Goal: Information Seeking & Learning: Learn about a topic

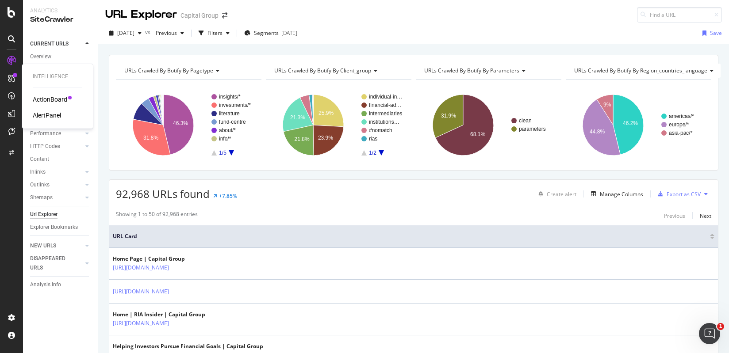
click at [46, 98] on div "ActionBoard" at bounding box center [50, 99] width 34 height 9
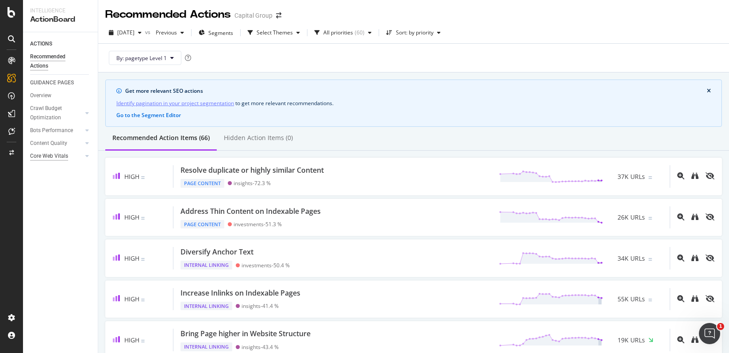
click at [57, 157] on div "Core Web Vitals" at bounding box center [49, 156] width 38 height 9
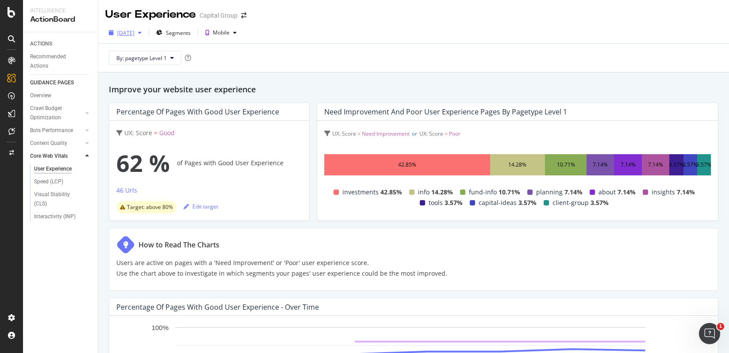
click at [134, 31] on div "2025 Sep. 18th" at bounding box center [125, 33] width 17 height 8
click at [490, 40] on div "2025 Sep. 18th Segments Mobile" at bounding box center [413, 35] width 630 height 18
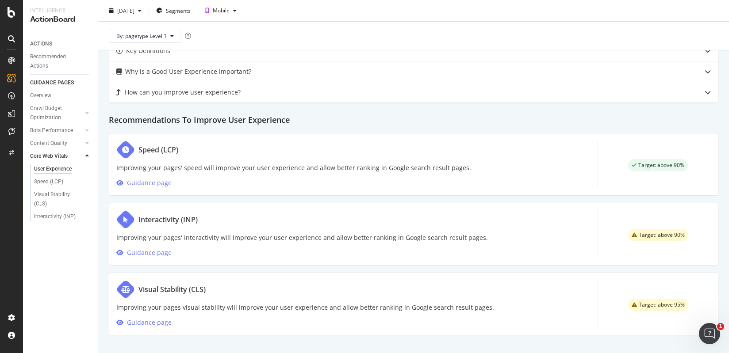
scroll to position [6, 0]
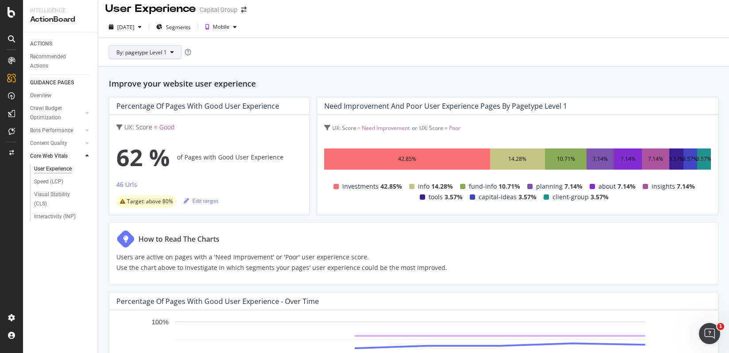
click at [158, 52] on span "By: pagetype Level 1" at bounding box center [141, 53] width 50 height 8
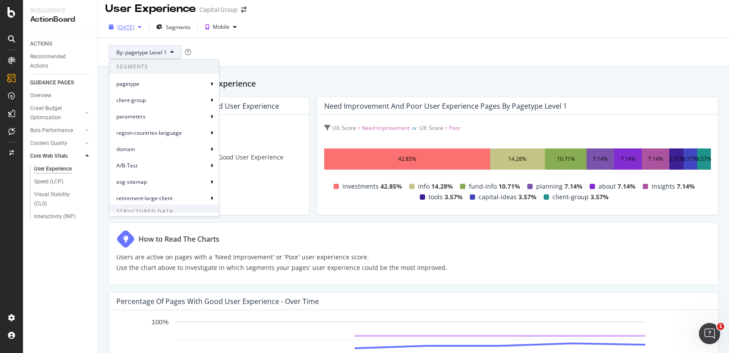
click at [134, 27] on div "2025 Sep. 18th" at bounding box center [125, 27] width 17 height 8
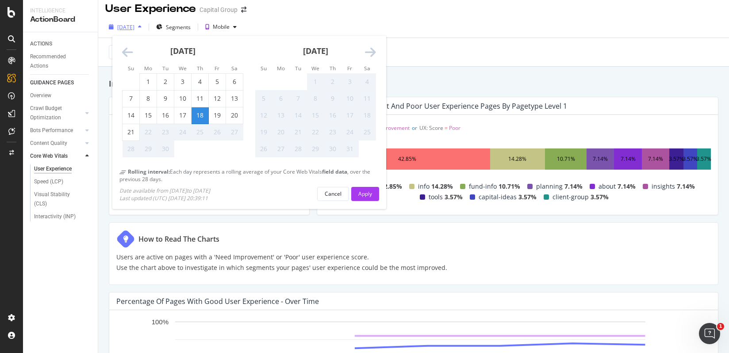
click at [134, 27] on div "2025 Sep. 18th" at bounding box center [125, 27] width 17 height 8
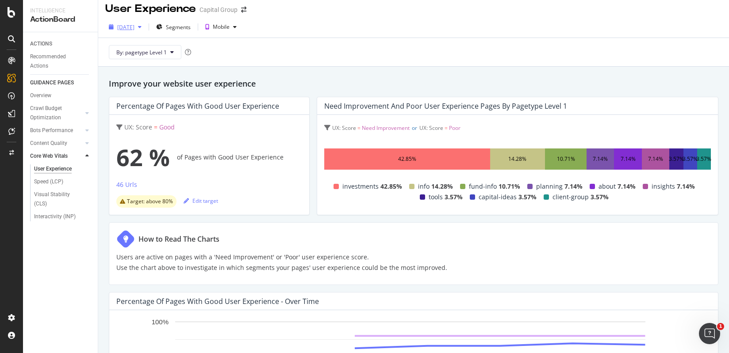
click at [134, 27] on div "2025 Sep. 18th" at bounding box center [125, 27] width 17 height 8
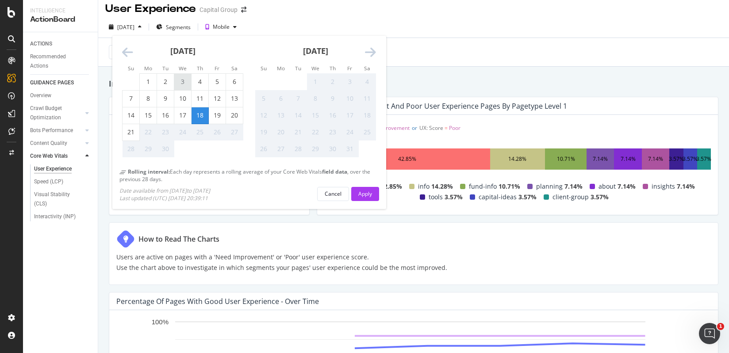
click at [183, 81] on div "3" at bounding box center [182, 81] width 17 height 9
click at [375, 199] on button "Apply" at bounding box center [365, 194] width 28 height 14
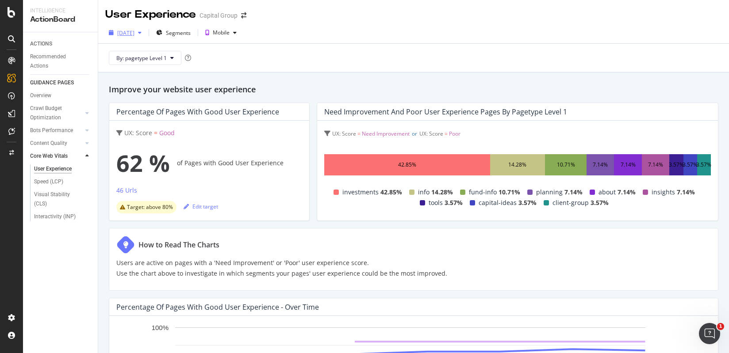
click at [134, 34] on div "2025 Sep. 3rd" at bounding box center [125, 33] width 17 height 8
click at [51, 182] on div "Speed (LCP)" at bounding box center [48, 181] width 29 height 9
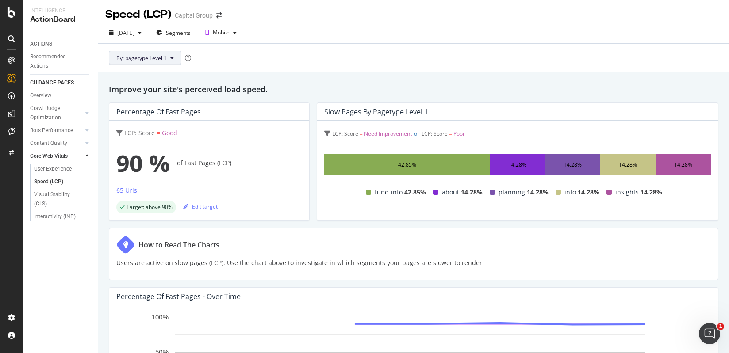
click at [161, 55] on span "By: pagetype Level 1" at bounding box center [141, 58] width 50 height 8
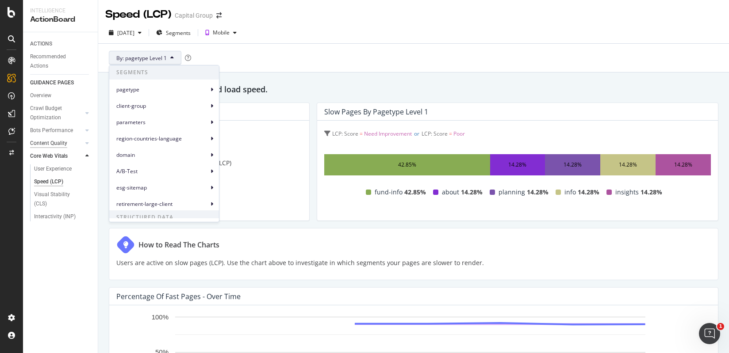
click at [60, 140] on div "Content Quality" at bounding box center [48, 143] width 37 height 9
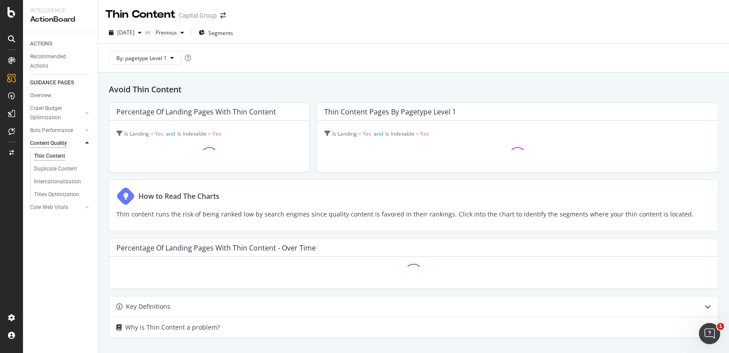
click at [61, 143] on div "Content Quality" at bounding box center [48, 143] width 37 height 9
click at [65, 130] on div "Bots Performance" at bounding box center [51, 130] width 43 height 9
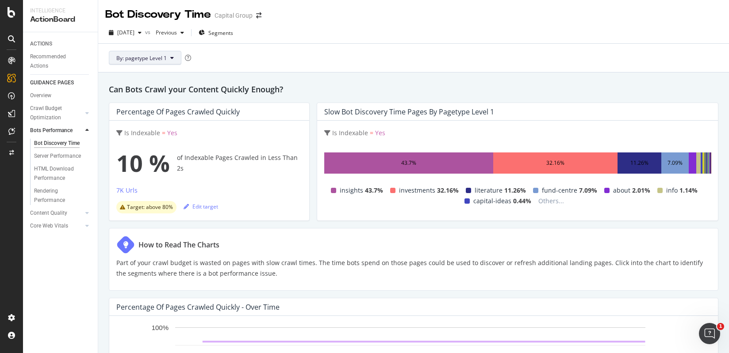
click at [165, 56] on span "By: pagetype Level 1" at bounding box center [141, 58] width 50 height 8
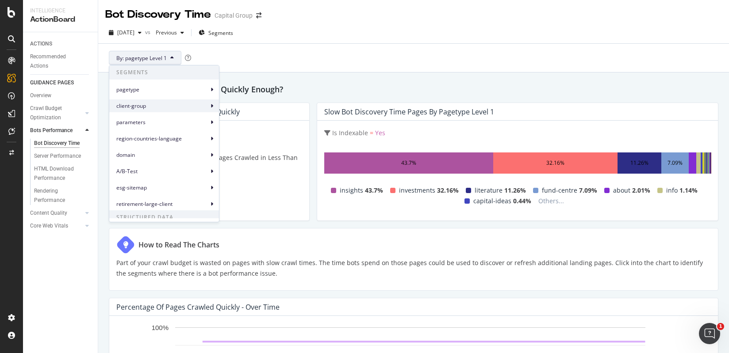
click at [140, 109] on span "client-group" at bounding box center [162, 106] width 92 height 8
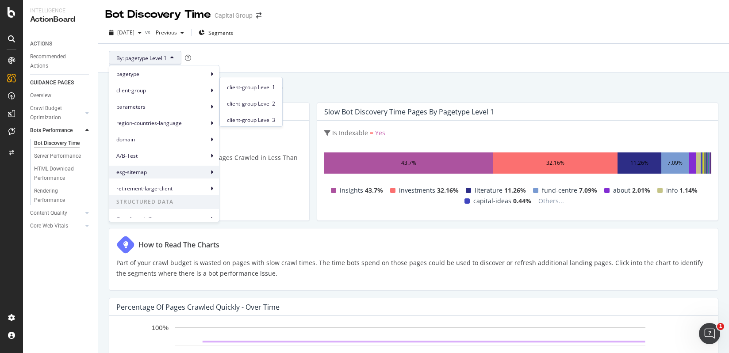
scroll to position [23, 0]
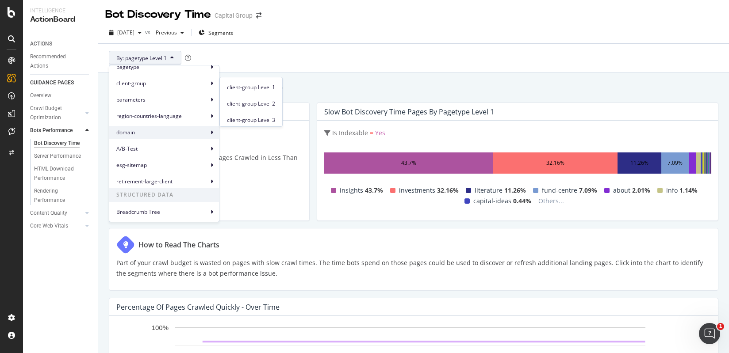
click at [140, 136] on span "domain" at bounding box center [162, 133] width 92 height 8
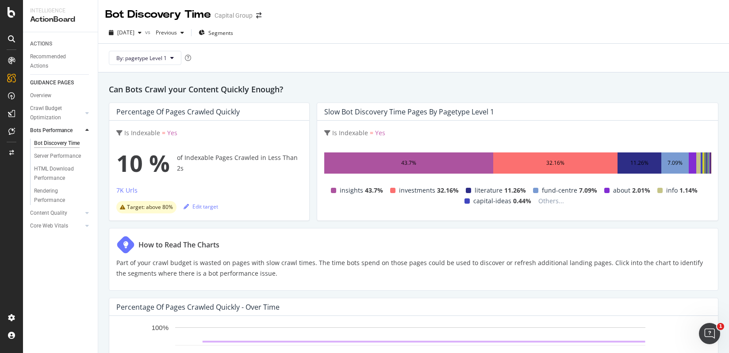
click at [378, 62] on div "By: pagetype Level 1" at bounding box center [413, 58] width 616 height 28
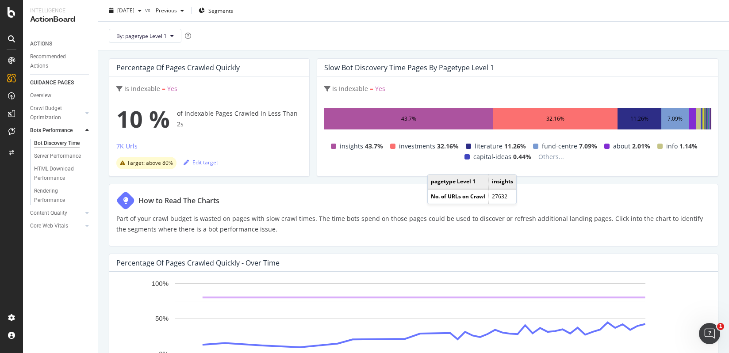
scroll to position [0, 0]
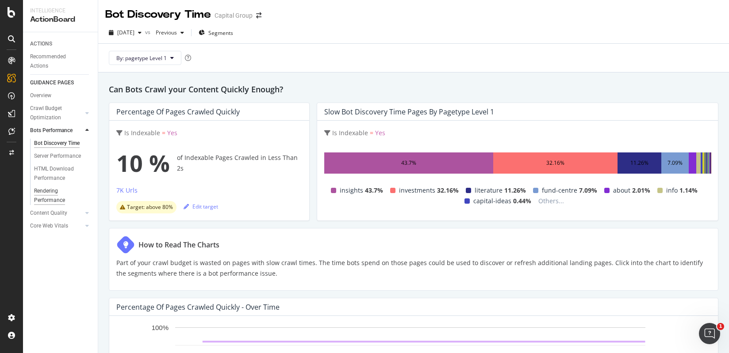
click at [57, 199] on div "Rendering Performance" at bounding box center [59, 196] width 50 height 19
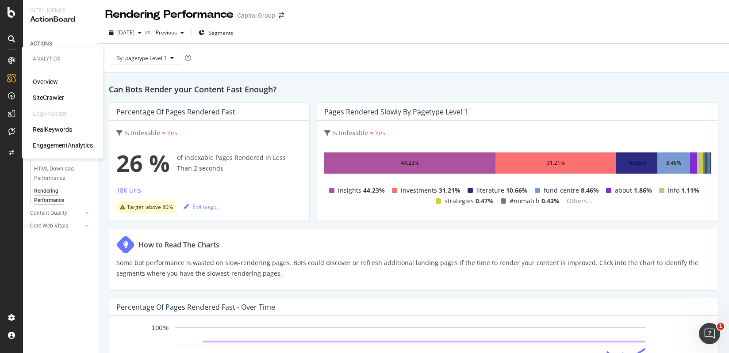
click at [47, 100] on div "SiteCrawler" at bounding box center [48, 97] width 31 height 9
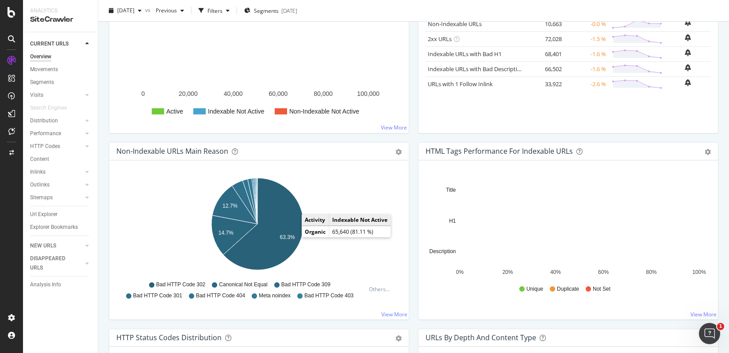
scroll to position [177, 0]
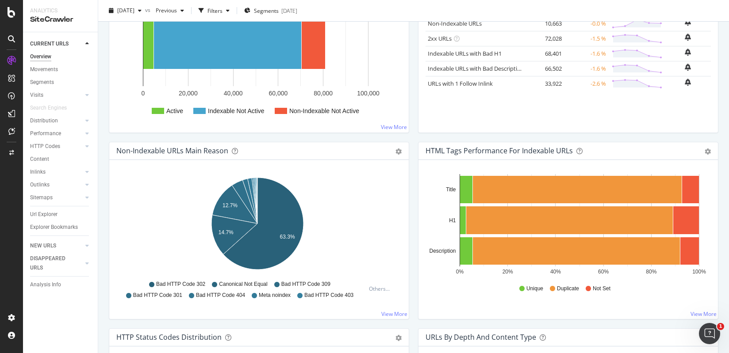
click at [413, 134] on div "Insights Metric # URLS Change Trend Indexable URLs 70,255 -1.6 % Non-Indexable …" at bounding box center [567, 48] width 309 height 187
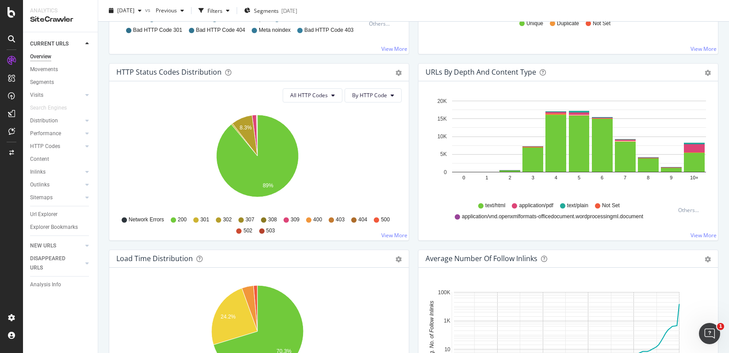
scroll to position [707, 0]
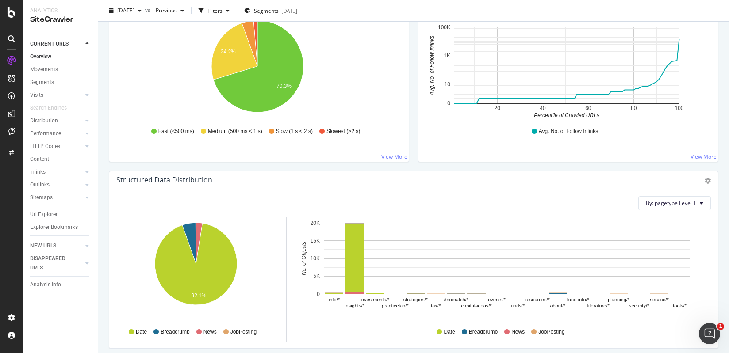
click at [38, 166] on div "Inlinks" at bounding box center [64, 172] width 68 height 13
click at [42, 170] on div "Inlinks" at bounding box center [37, 172] width 15 height 9
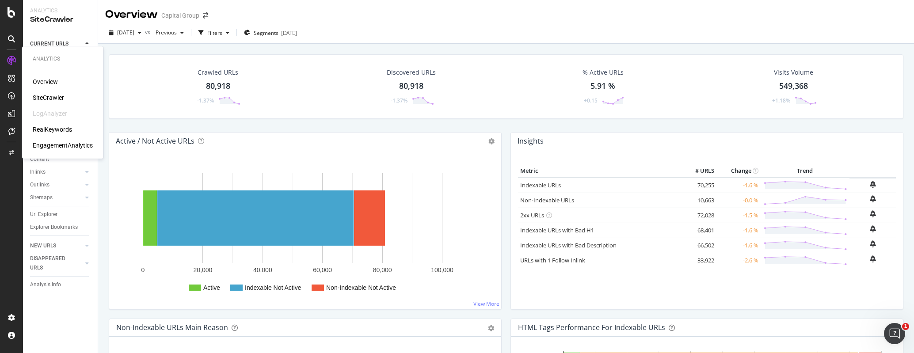
click at [41, 80] on div "Overview" at bounding box center [45, 81] width 25 height 9
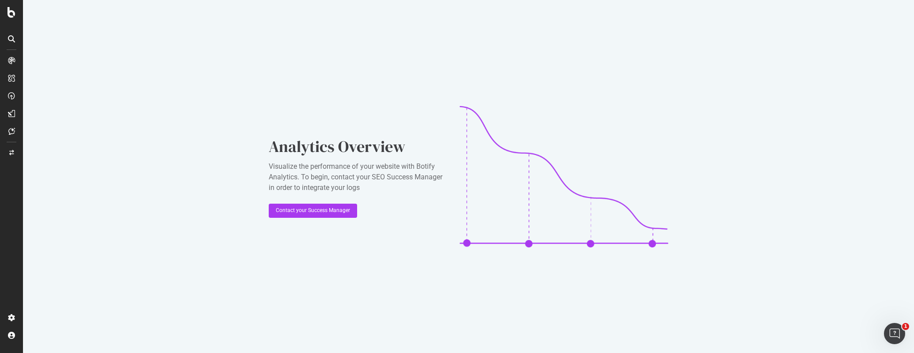
click at [15, 37] on div at bounding box center [11, 39] width 14 height 14
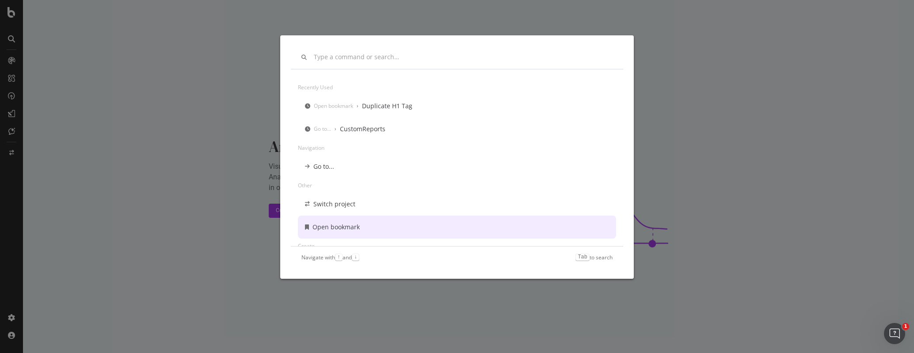
click at [728, 287] on div "Recently used Open bookmark › Duplicate H1 Tag Go to... › CustomReports Navigat…" at bounding box center [457, 176] width 914 height 353
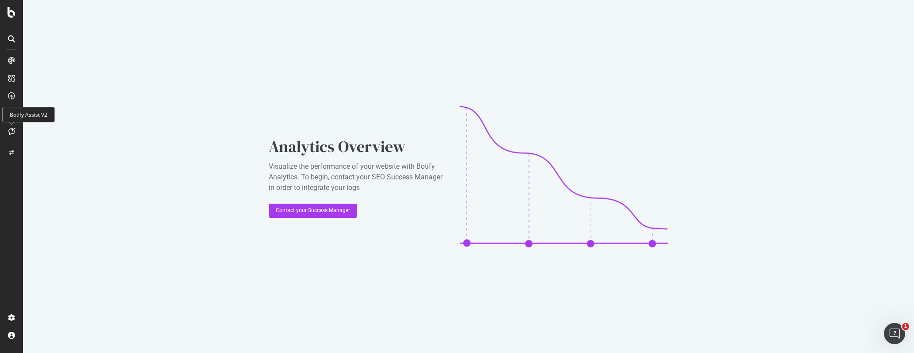
click at [13, 129] on icon at bounding box center [11, 131] width 7 height 7
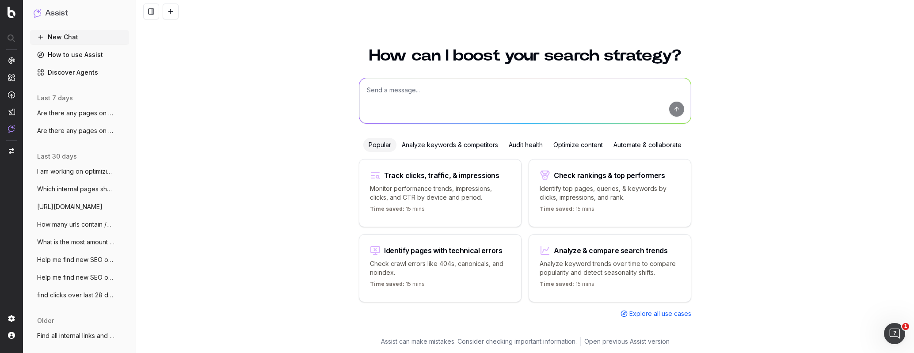
click at [411, 92] on textarea at bounding box center [525, 100] width 332 height 45
paste textarea "https://www.capitalgroup.com/advisor/investments/exchange-traded-funds/details/…"
type textarea "Show me all the internal pages linking to this page: https://www.capitalgroup.c…"
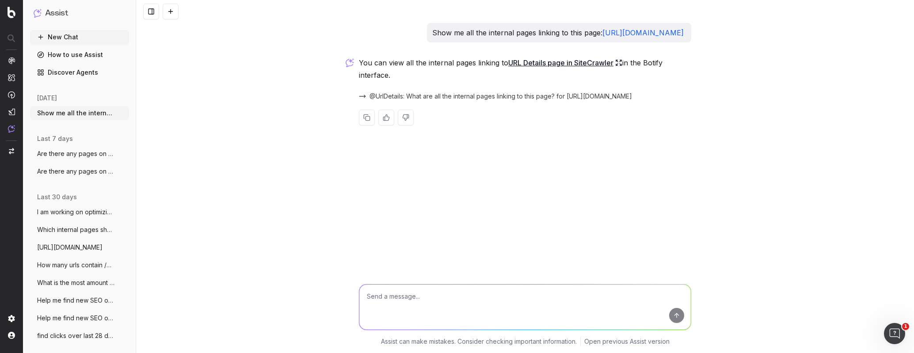
click at [552, 69] on link "URL Details page in SiteCrawler" at bounding box center [565, 63] width 114 height 12
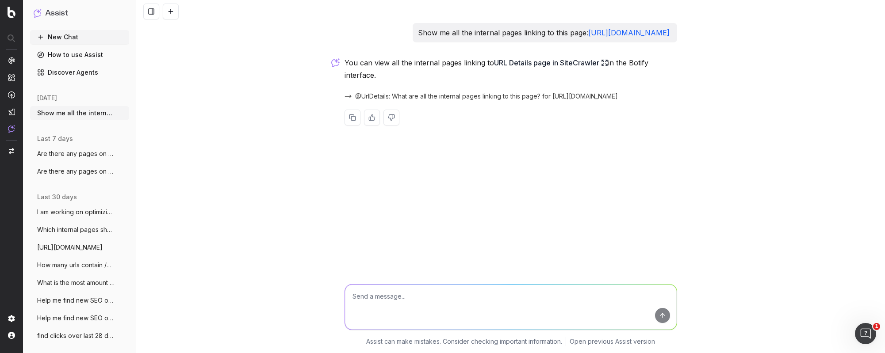
click at [427, 304] on textarea at bounding box center [511, 307] width 332 height 45
paste textarea "https://www.capitalgroup.com/advisor/investments/exchange-traded-funds.html"
type textarea "https://www.capitalgroup.com/advisor/investments/exchange-traded-funds.html"
paste textarea "https://www.capitalgroup.com/advisor/investments/exchange-traded-funds.html"
type textarea "https://www.capitalgroup.com/advisor/investments/exchange-traded-funds.html"
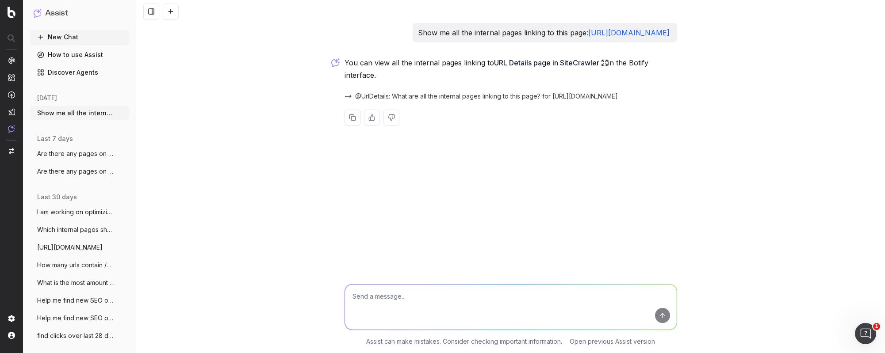
paste textarea "https://www.capitalgroup.com/advisor/investments/exchange-traded-funds.html"
click at [351, 295] on textarea "https://www.capitalgroup.com/advisor/investments/exchange-traded-funds.html" at bounding box center [511, 307] width 332 height 45
type textarea "show me all the pages this url links out to: https://www.capitalgroup.com/advis…"
click at [667, 314] on button "submit" at bounding box center [662, 315] width 15 height 15
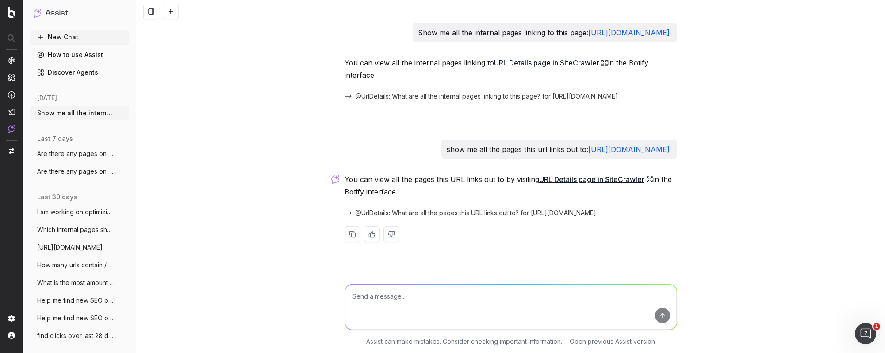
scroll to position [8, 0]
click at [597, 186] on link "URL Details page in SiteCrawler" at bounding box center [596, 179] width 114 height 12
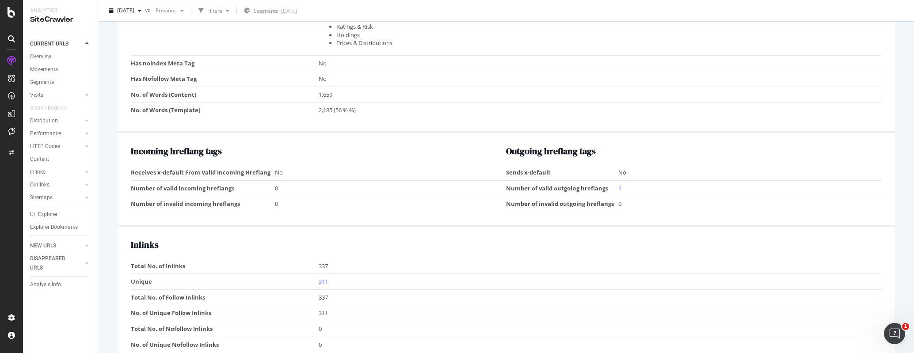
scroll to position [796, 0]
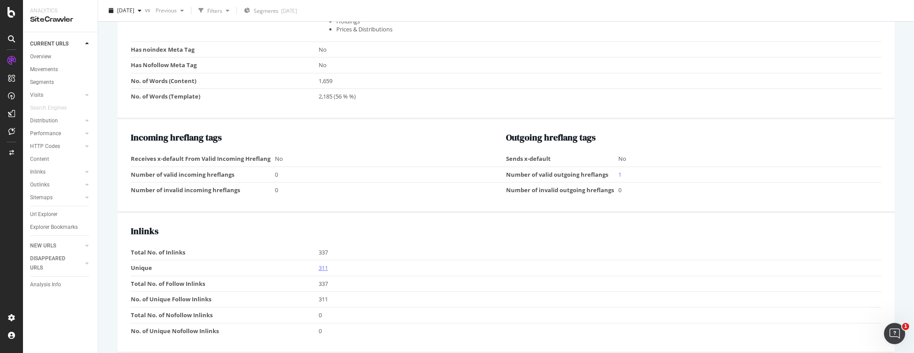
click at [321, 268] on link "311" at bounding box center [323, 268] width 9 height 8
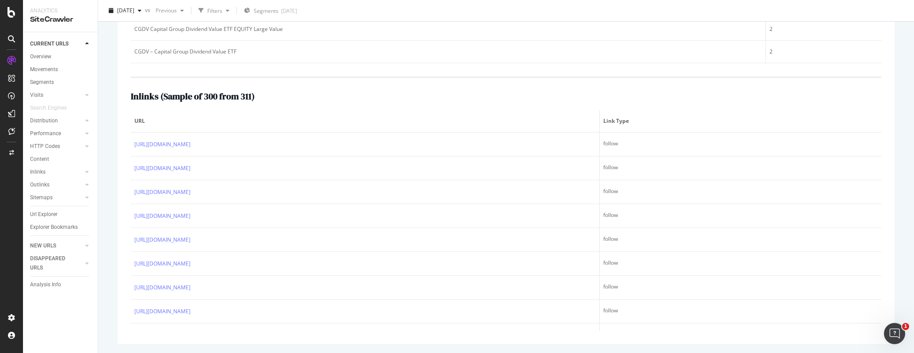
click at [798, 105] on div "Inlinks ( Sample of 300 from 311 ) URL Link Type [URL][DOMAIN_NAME] follow [URL…" at bounding box center [506, 203] width 751 height 255
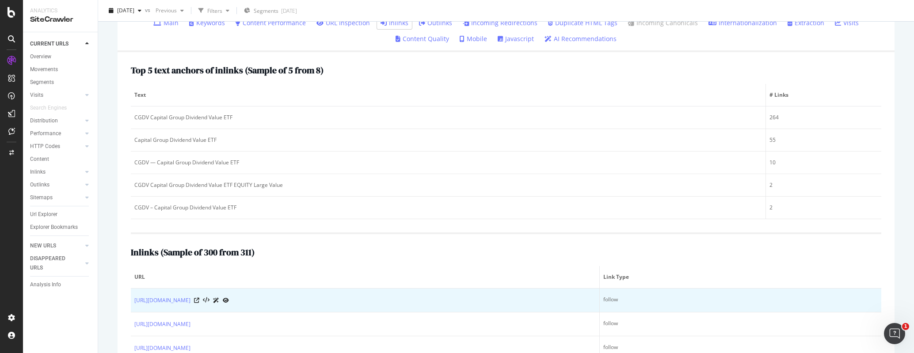
scroll to position [116, 0]
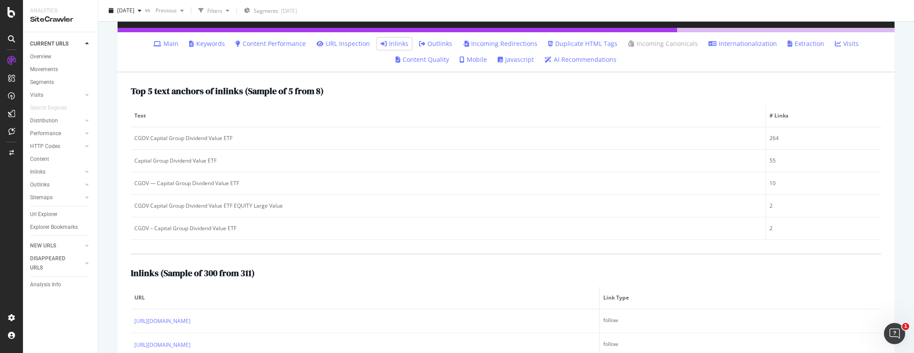
click at [498, 61] on link "Javascript" at bounding box center [516, 59] width 36 height 9
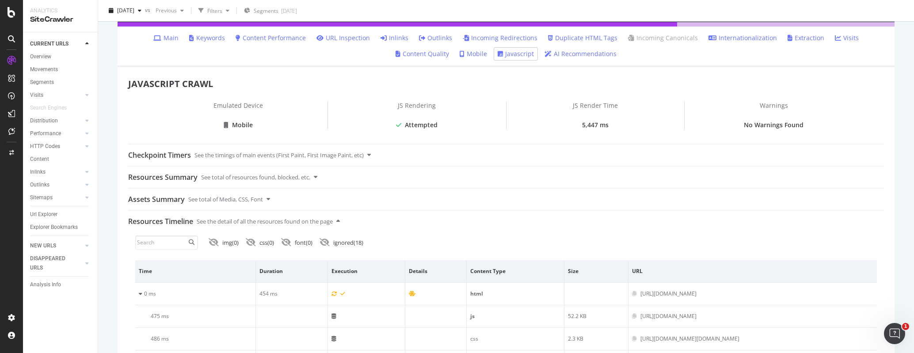
scroll to position [132, 0]
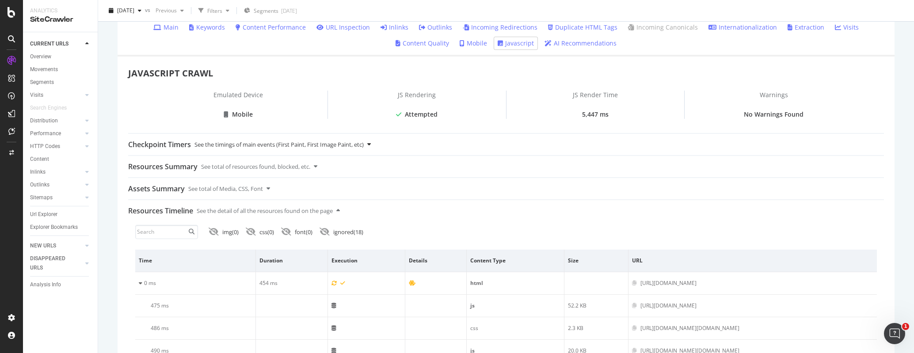
click at [371, 149] on div at bounding box center [369, 144] width 4 height 21
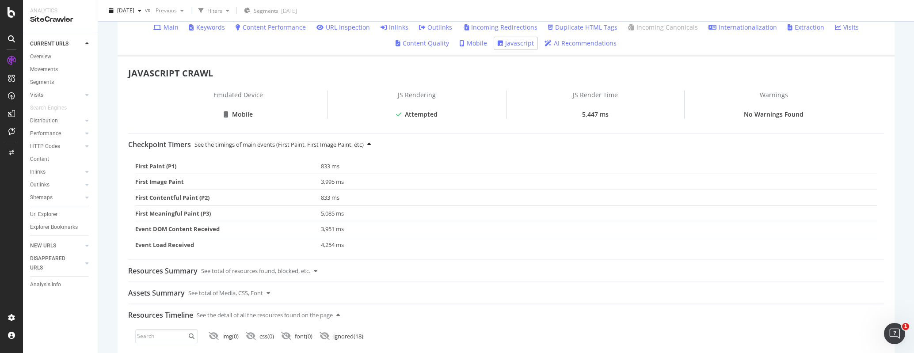
click at [371, 149] on div at bounding box center [369, 144] width 4 height 21
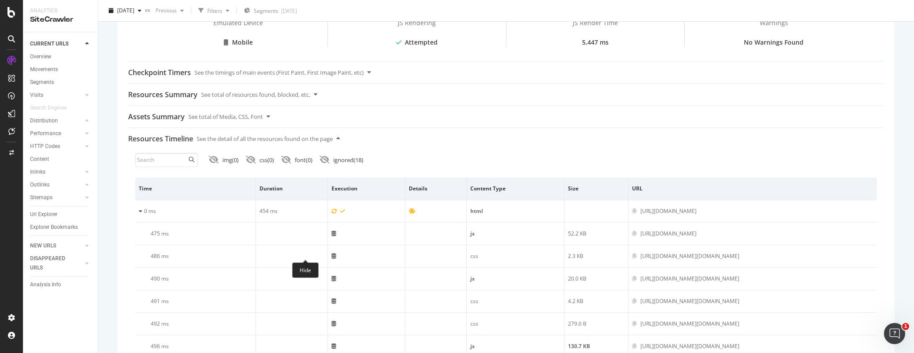
scroll to position [109, 0]
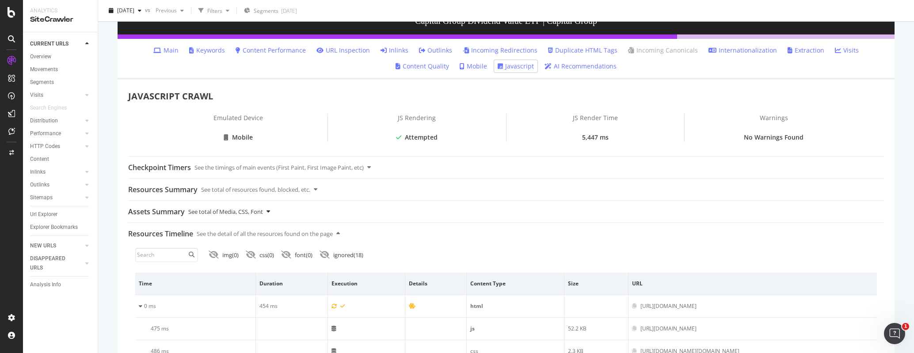
click at [254, 206] on div "See total of Media, CSS, Font" at bounding box center [225, 211] width 75 height 21
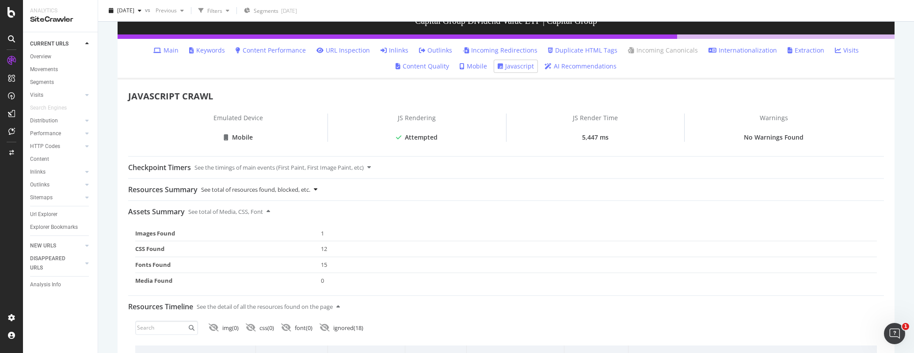
click at [288, 186] on div "See total of resources found, blocked, etc." at bounding box center [255, 189] width 109 height 21
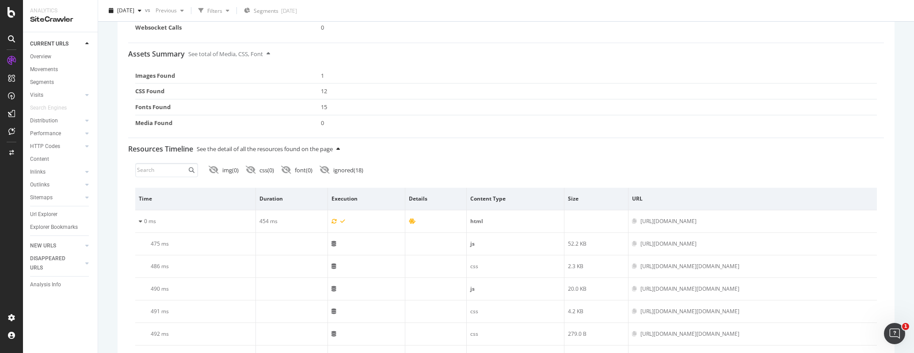
click at [296, 146] on div "See the detail of all the resources found on the page" at bounding box center [265, 148] width 136 height 21
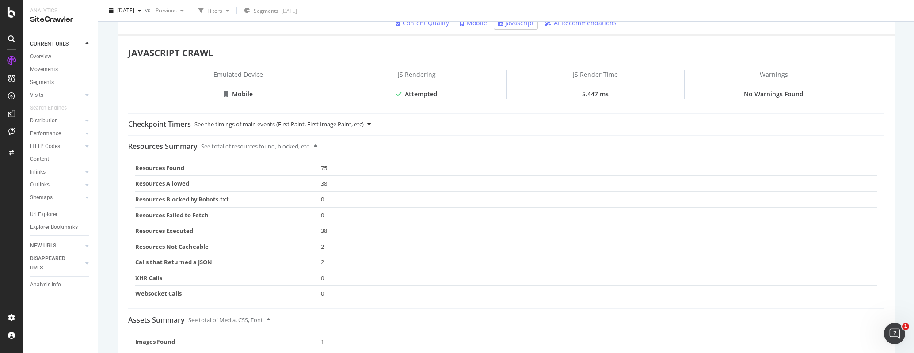
scroll to position [57, 0]
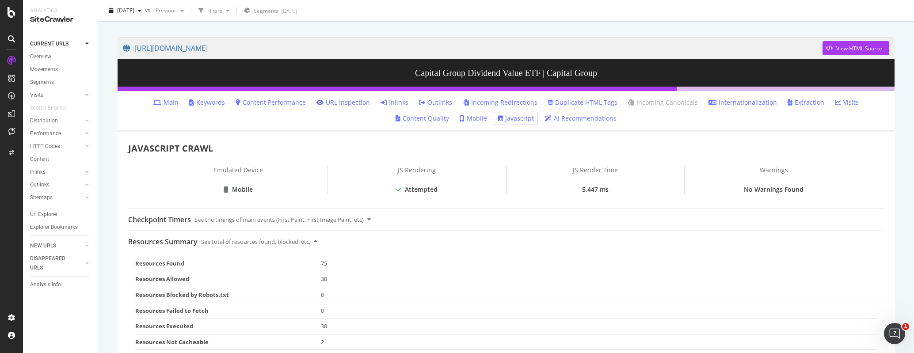
click at [317, 104] on link "URL Inspection" at bounding box center [343, 102] width 53 height 9
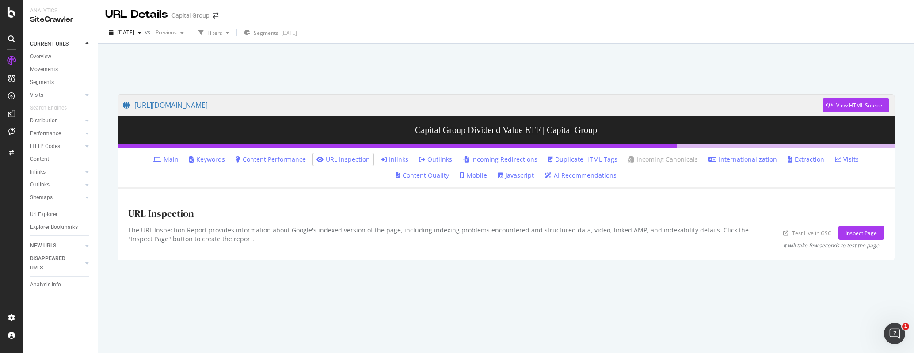
click at [883, 225] on div "URL Inspection" at bounding box center [506, 212] width 756 height 27
click at [875, 231] on div "Inspect Page" at bounding box center [861, 233] width 31 height 8
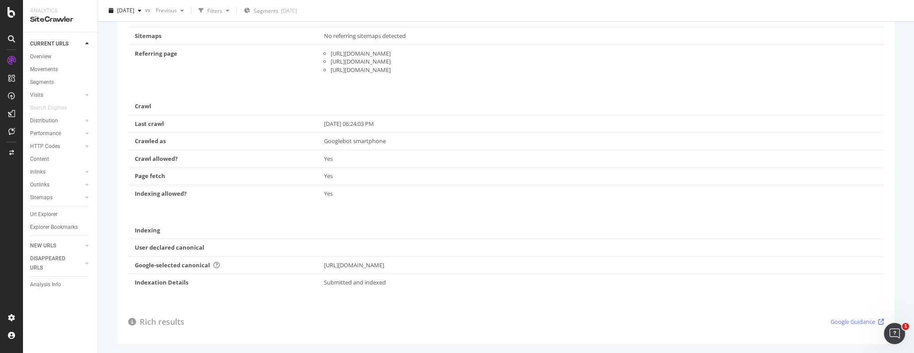
scroll to position [13, 0]
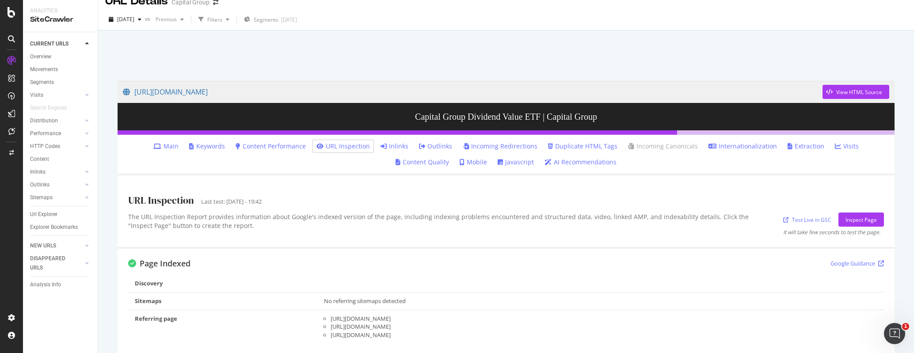
click at [550, 164] on link "AI Recommendations" at bounding box center [581, 162] width 72 height 9
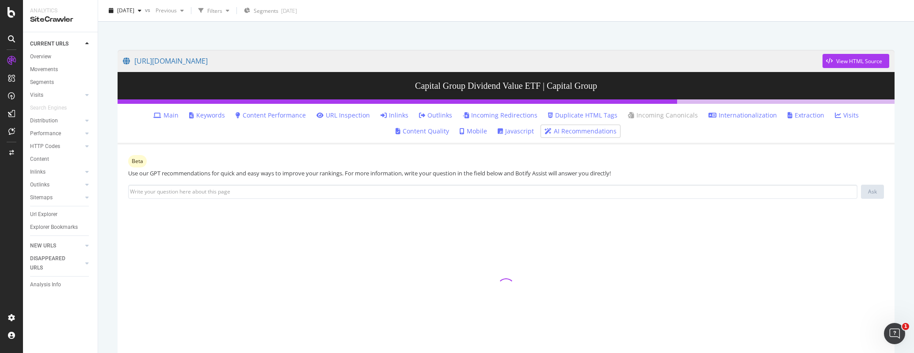
scroll to position [86, 0]
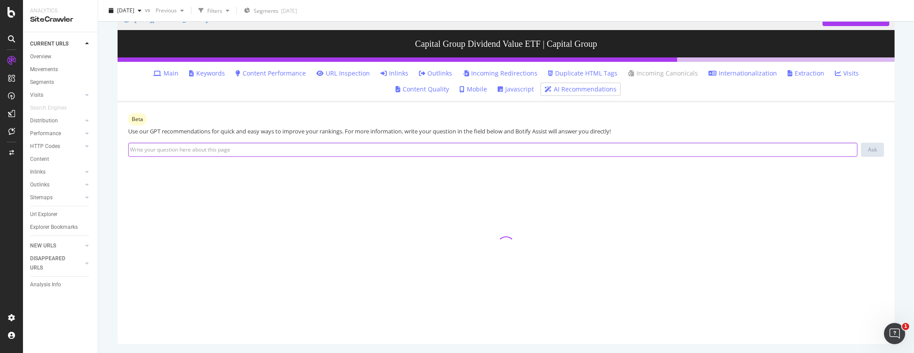
click at [332, 148] on input at bounding box center [492, 150] width 729 height 14
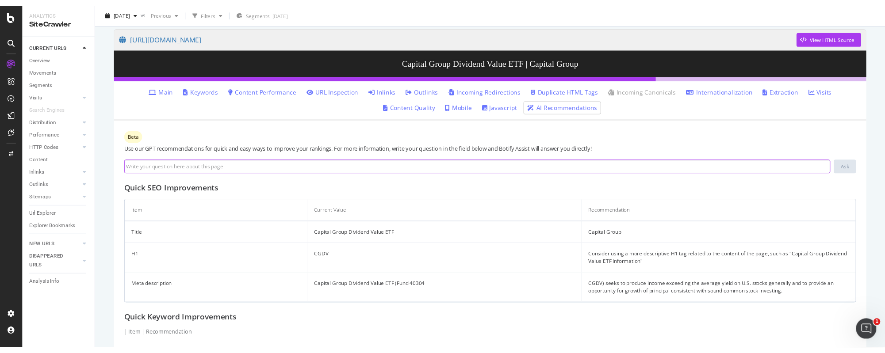
scroll to position [82, 0]
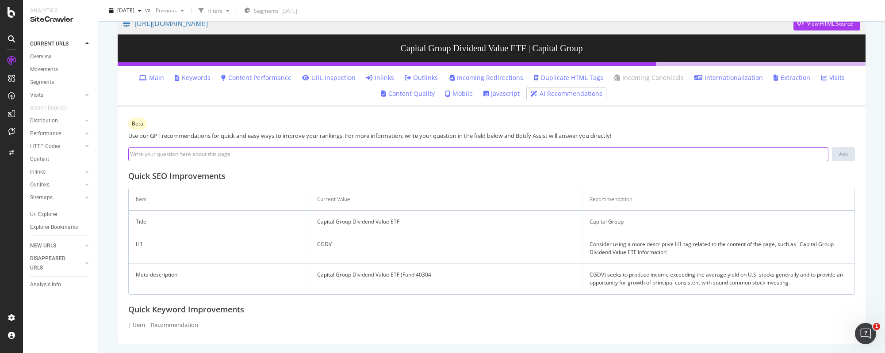
click at [279, 153] on input at bounding box center [478, 154] width 700 height 14
paste input "[URL][DOMAIN_NAME]"
type input "[URL][DOMAIN_NAME]"
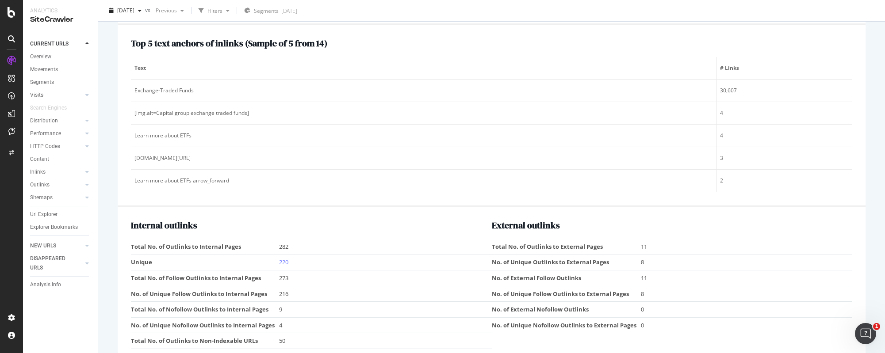
scroll to position [1168, 0]
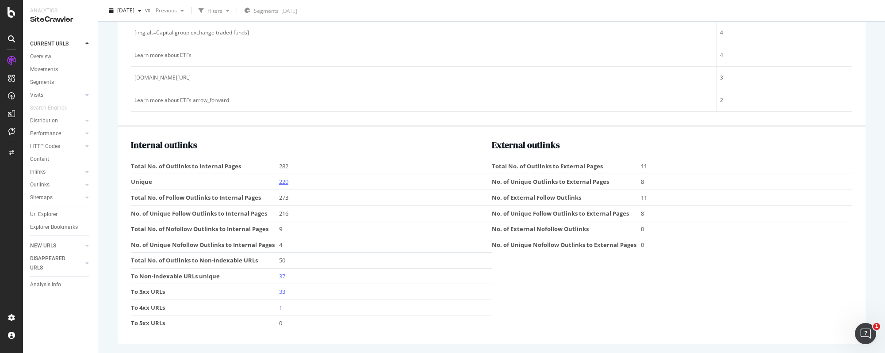
click at [283, 183] on link "220" at bounding box center [283, 182] width 9 height 8
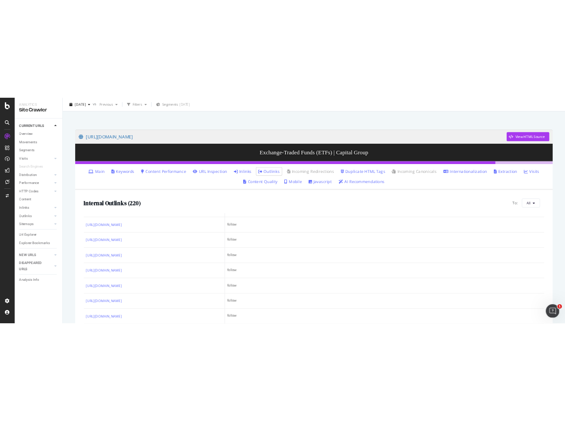
scroll to position [5407, 0]
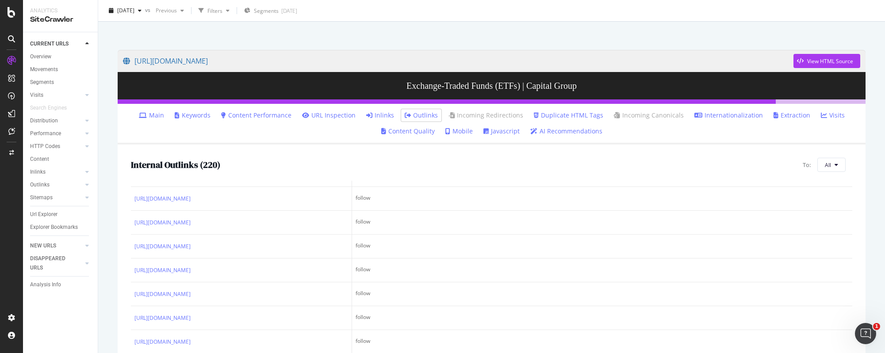
click at [739, 25] on div at bounding box center [491, 23] width 765 height 38
